Goal: Task Accomplishment & Management: Use online tool/utility

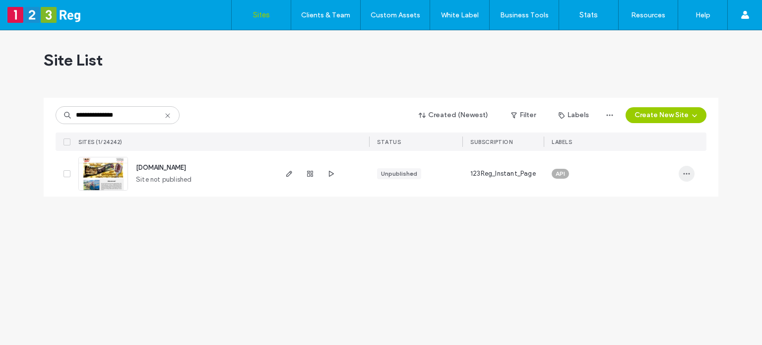
click at [685, 174] on icon "button" at bounding box center [687, 174] width 8 height 8
click at [653, 262] on span "Transfer Site" at bounding box center [643, 262] width 39 height 10
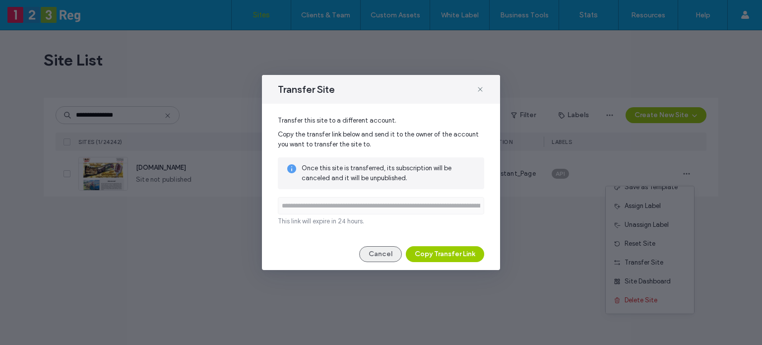
click at [371, 254] on button "Cancel" at bounding box center [380, 254] width 43 height 16
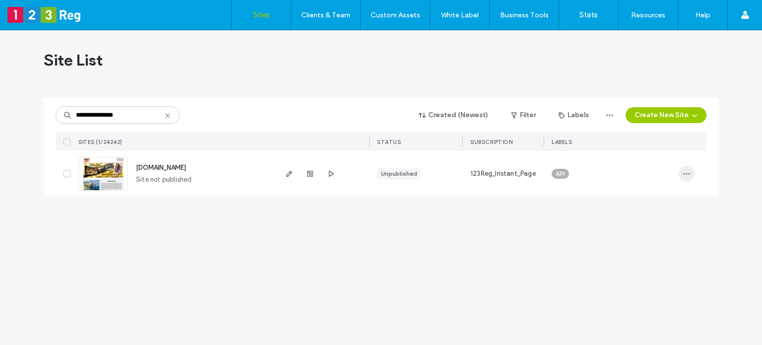
click at [680, 180] on span "button" at bounding box center [687, 174] width 16 height 16
click at [104, 175] on img at bounding box center [103, 190] width 49 height 67
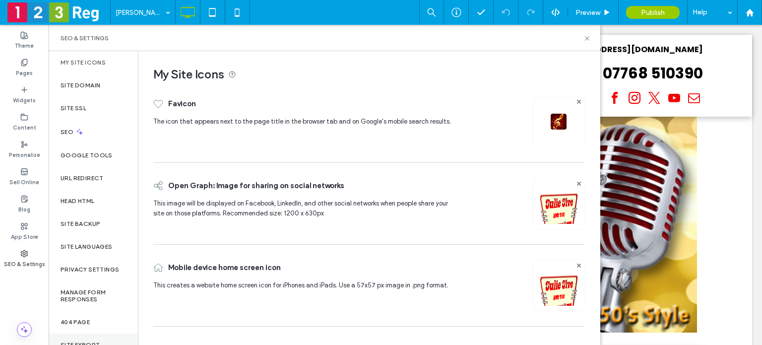
scroll to position [41, 0]
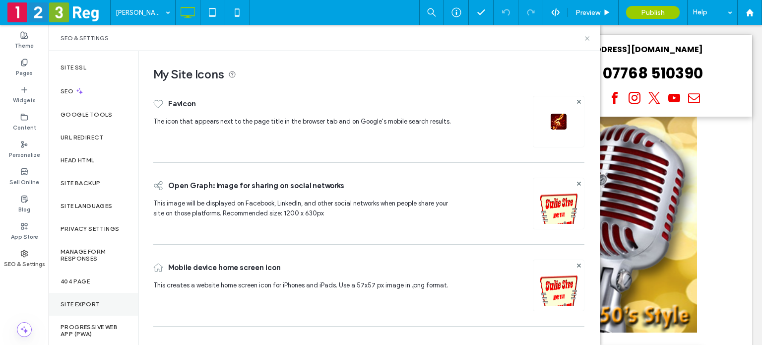
click at [89, 308] on div "Site Export" at bounding box center [93, 304] width 89 height 23
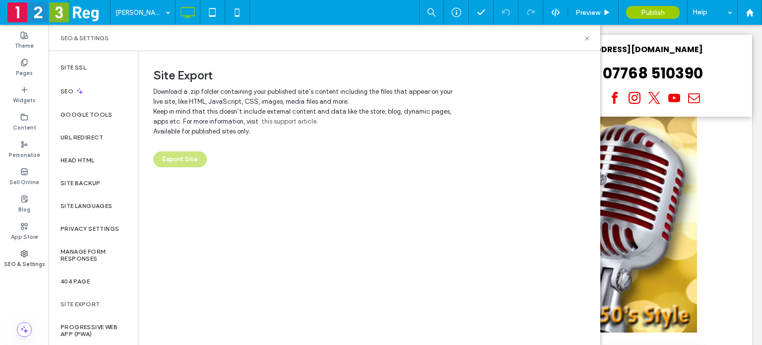
click at [188, 159] on div "Export Site" at bounding box center [368, 159] width 431 height 16
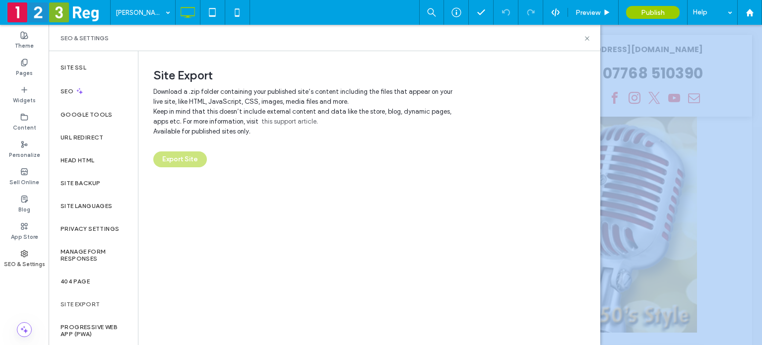
click at [188, 159] on div "Export Site" at bounding box center [368, 159] width 431 height 16
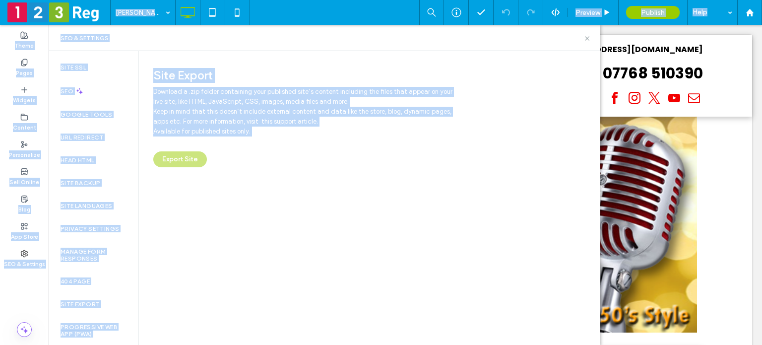
click at [188, 159] on div "Export Site" at bounding box center [368, 159] width 431 height 16
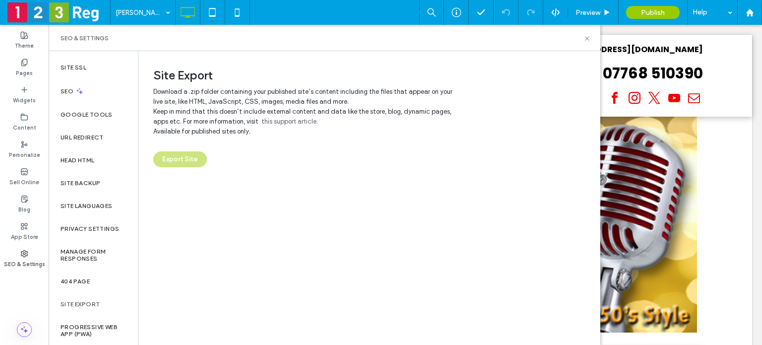
click at [252, 201] on div "Site Export Download a .zip folder containing your published site’s content inc…" at bounding box center [368, 197] width 461 height 293
click at [241, 139] on div "Export Site" at bounding box center [368, 151] width 431 height 31
click at [238, 130] on div "Available for published sites only." at bounding box center [307, 131] width 308 height 10
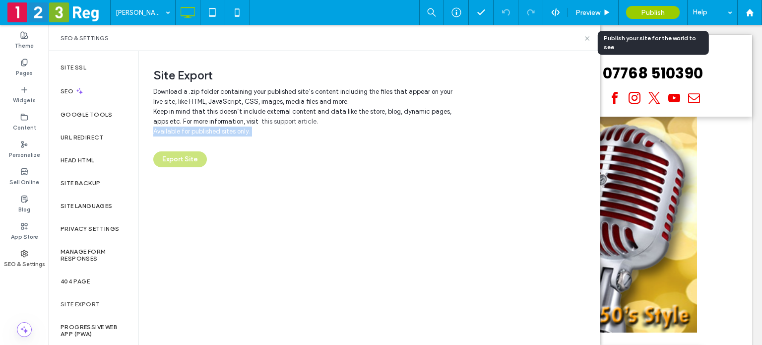
click at [651, 11] on span "Publish" at bounding box center [653, 12] width 24 height 8
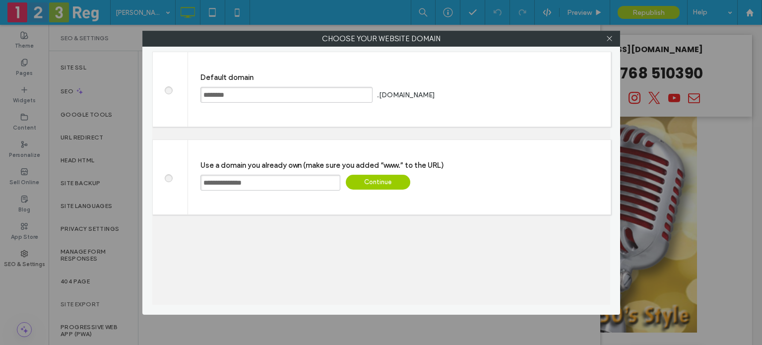
click at [168, 92] on span at bounding box center [168, 88] width 0 height 7
click at [505, 96] on div "Save" at bounding box center [474, 94] width 64 height 15
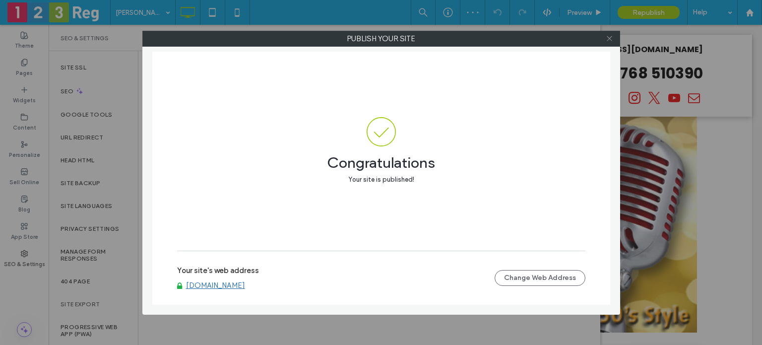
click at [609, 39] on icon at bounding box center [609, 38] width 7 height 7
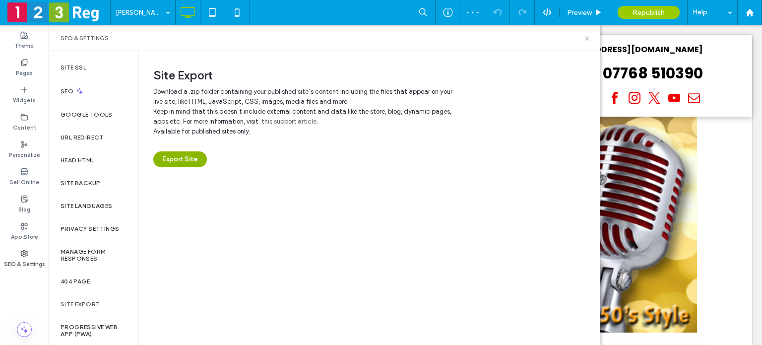
drag, startPoint x: 178, startPoint y: 162, endPoint x: 215, endPoint y: 181, distance: 42.1
click at [178, 161] on button "Export Site" at bounding box center [180, 159] width 54 height 16
click at [474, 79] on span "Site Export" at bounding box center [368, 75] width 431 height 15
click at [589, 39] on icon at bounding box center [586, 38] width 7 height 7
